Goal: Check status: Check status

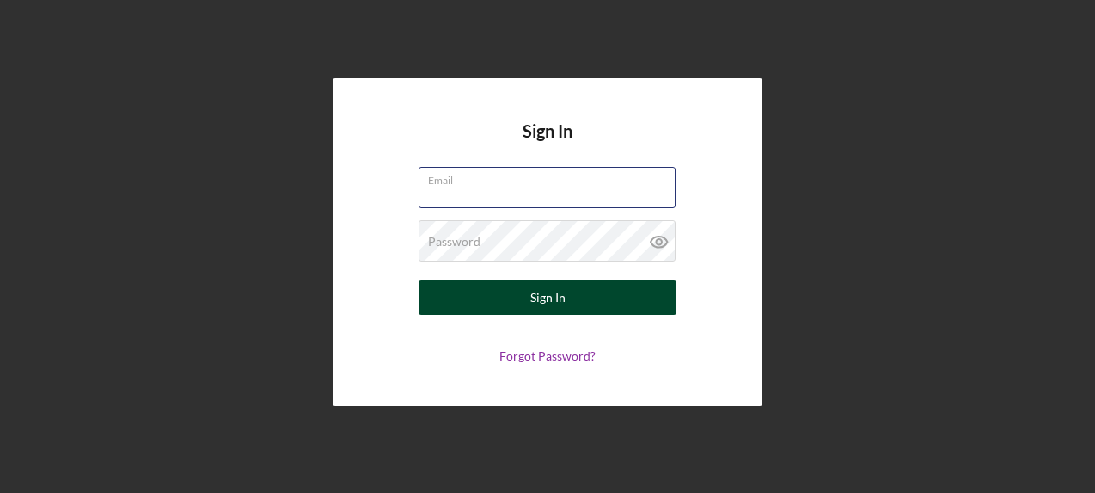
type input "[EMAIL_ADDRESS][DOMAIN_NAME]"
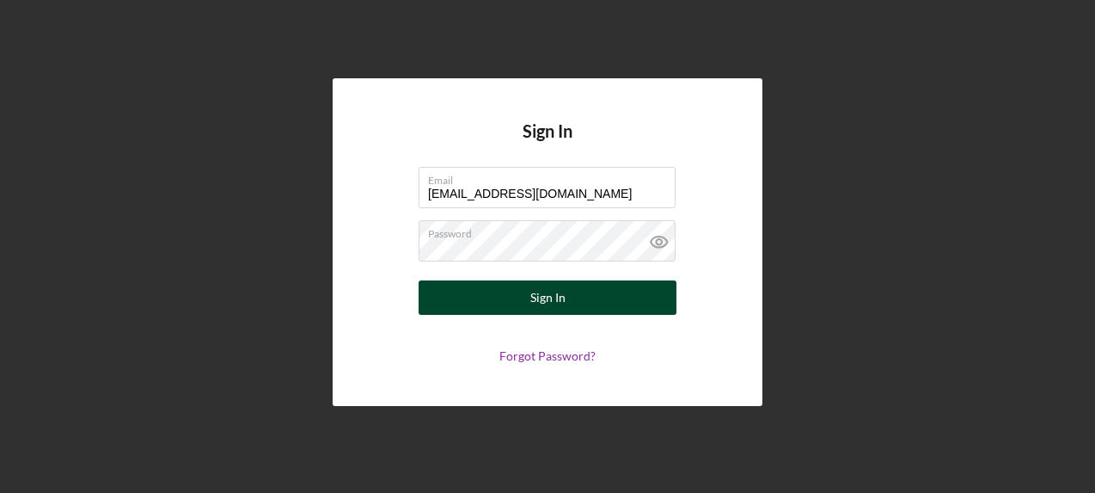
click at [515, 285] on button "Sign In" at bounding box center [548, 297] width 258 height 34
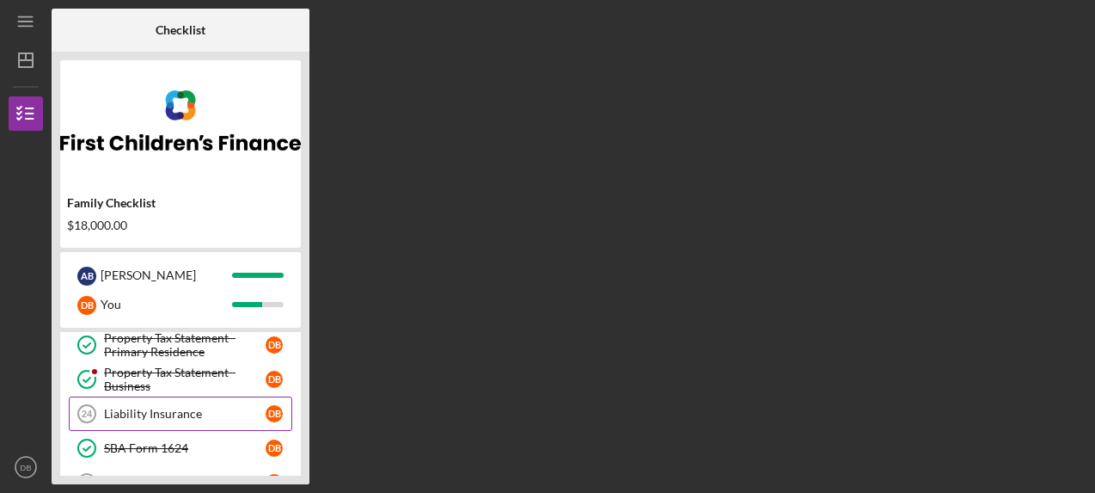
scroll to position [449, 0]
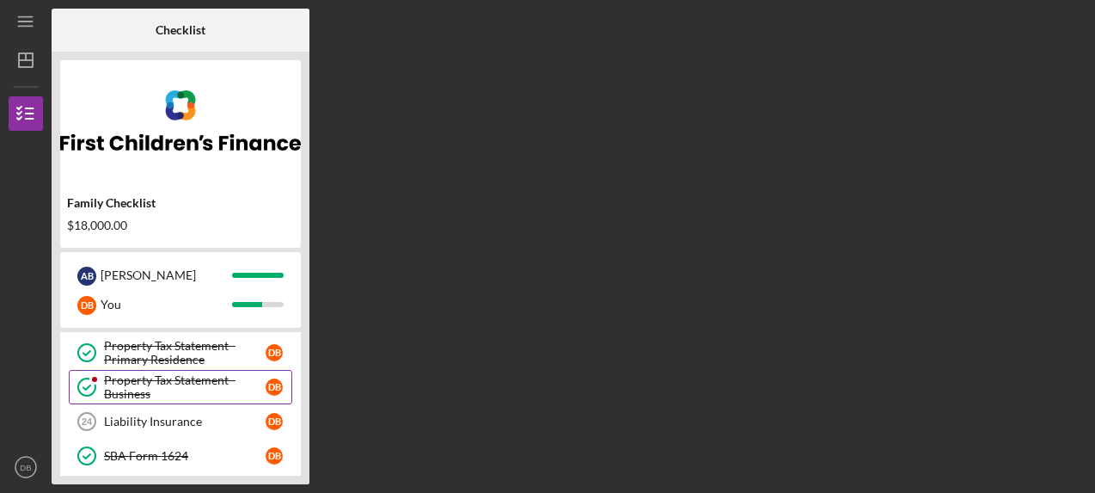
click at [172, 376] on div "Property Tax Statement - Business" at bounding box center [185, 387] width 162 height 28
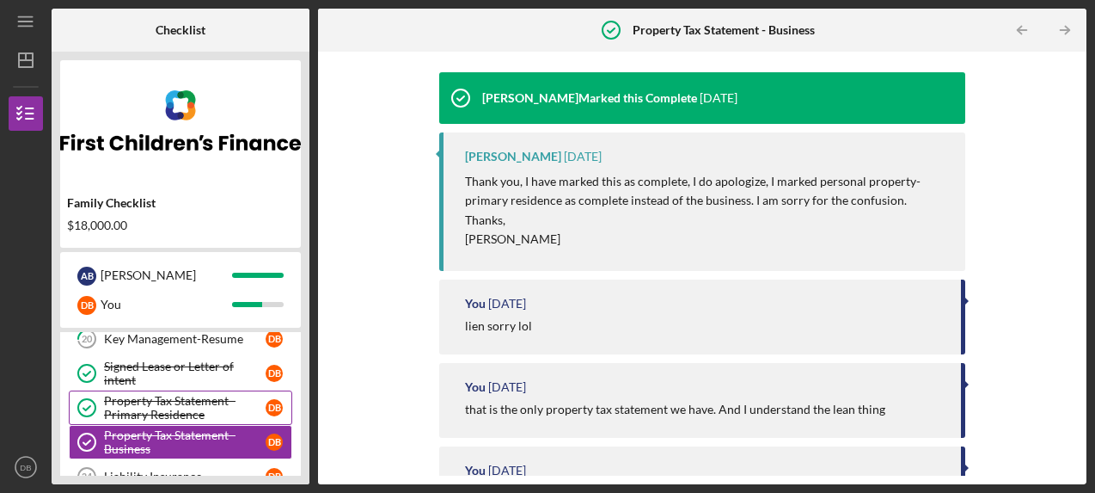
scroll to position [395, 0]
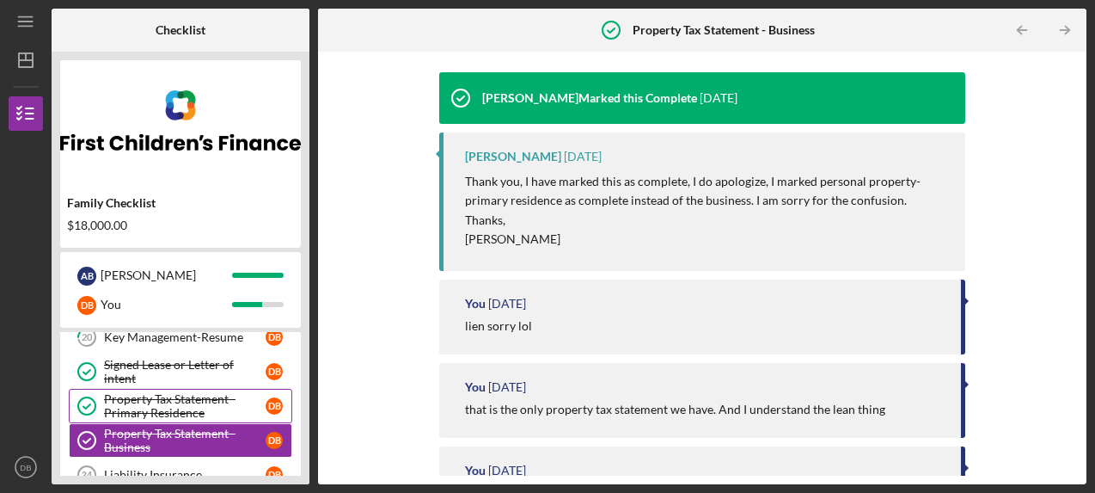
click at [185, 403] on div "Property Tax Statement - Primary Residence" at bounding box center [185, 406] width 162 height 28
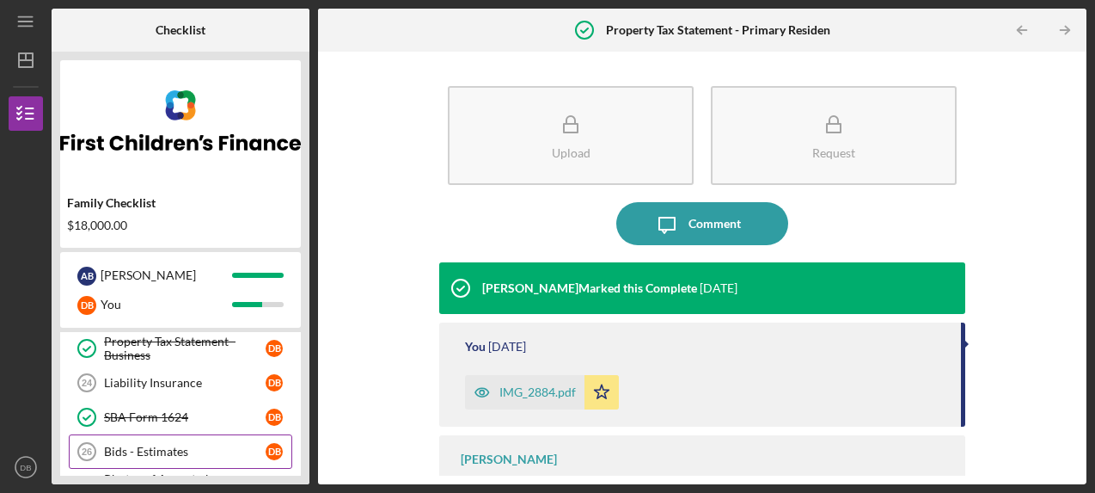
scroll to position [472, 0]
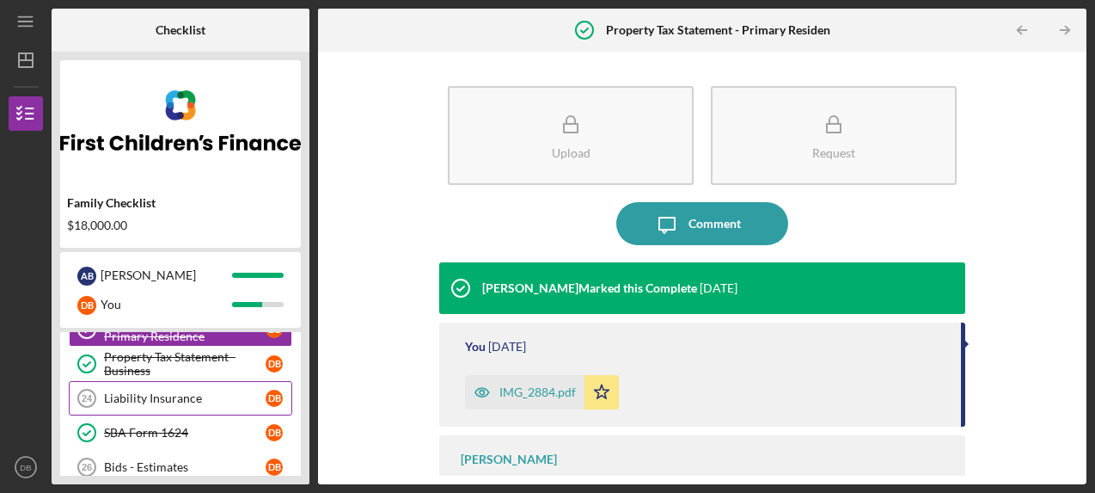
click at [187, 400] on div "Liability Insurance" at bounding box center [185, 398] width 162 height 14
